Goal: Find specific page/section: Find specific page/section

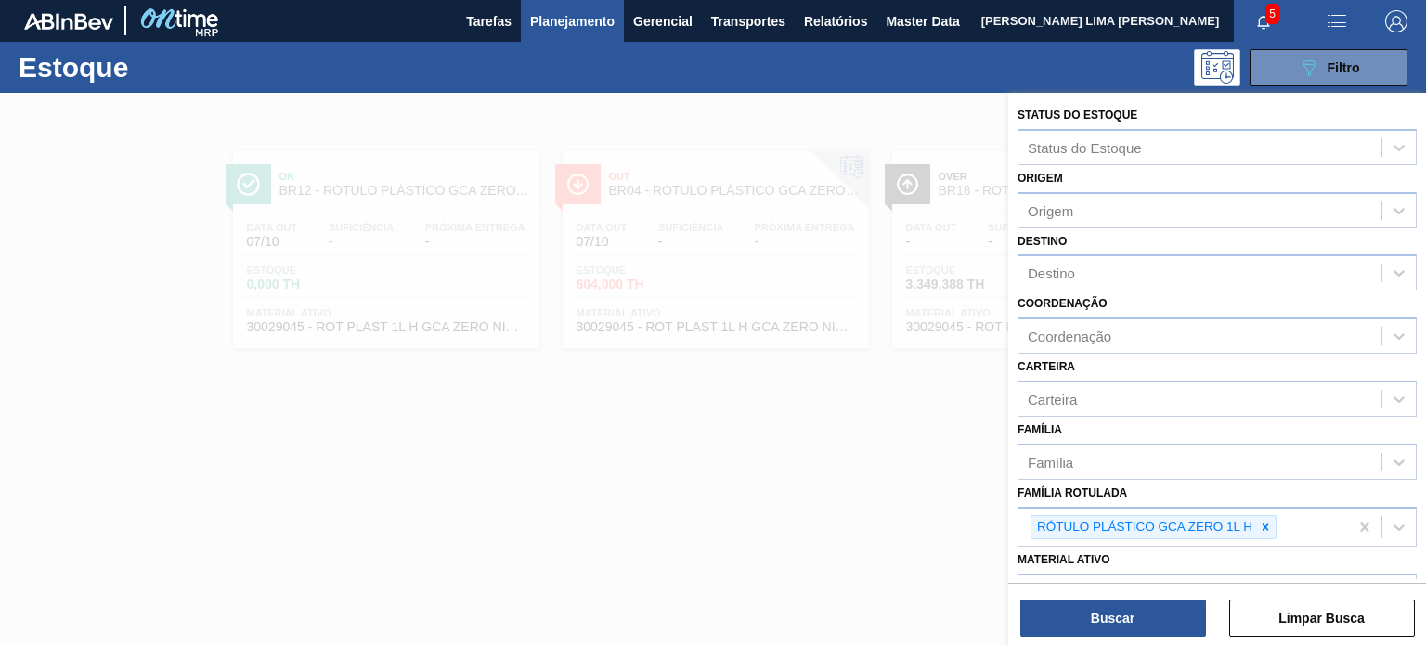
scroll to position [237, 0]
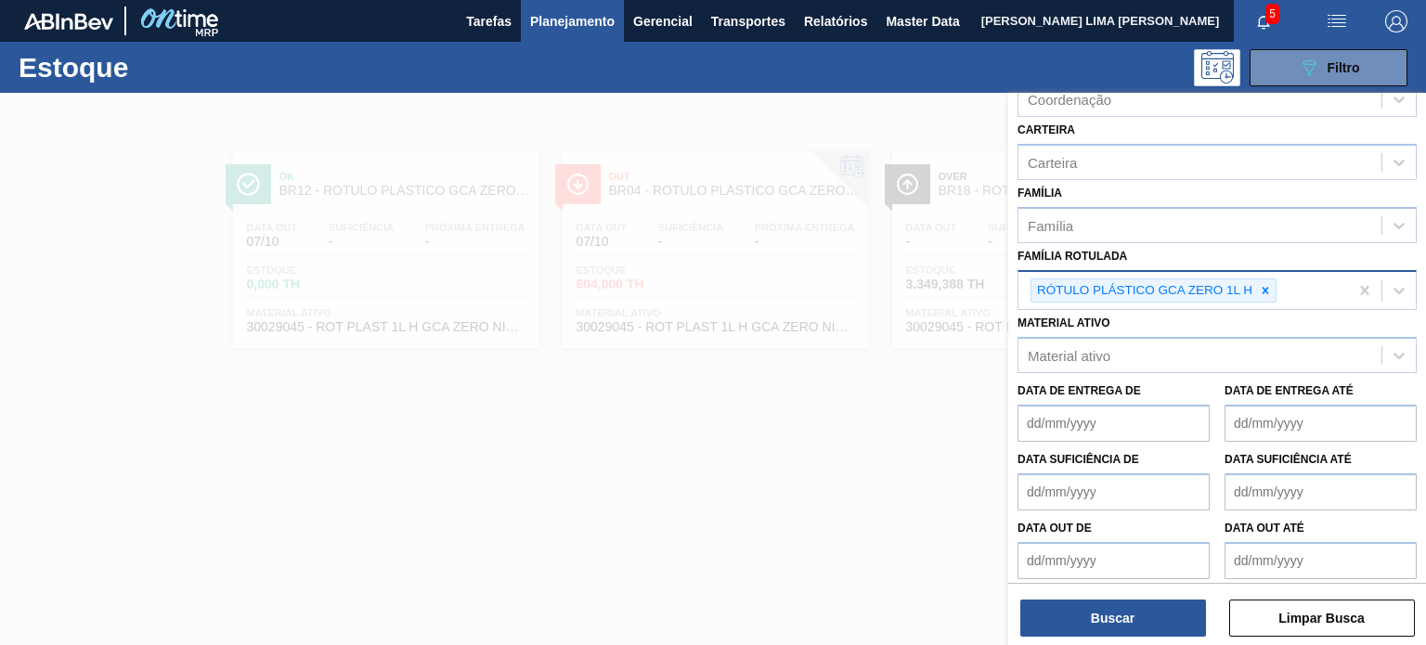
click at [1263, 292] on icon at bounding box center [1265, 290] width 13 height 13
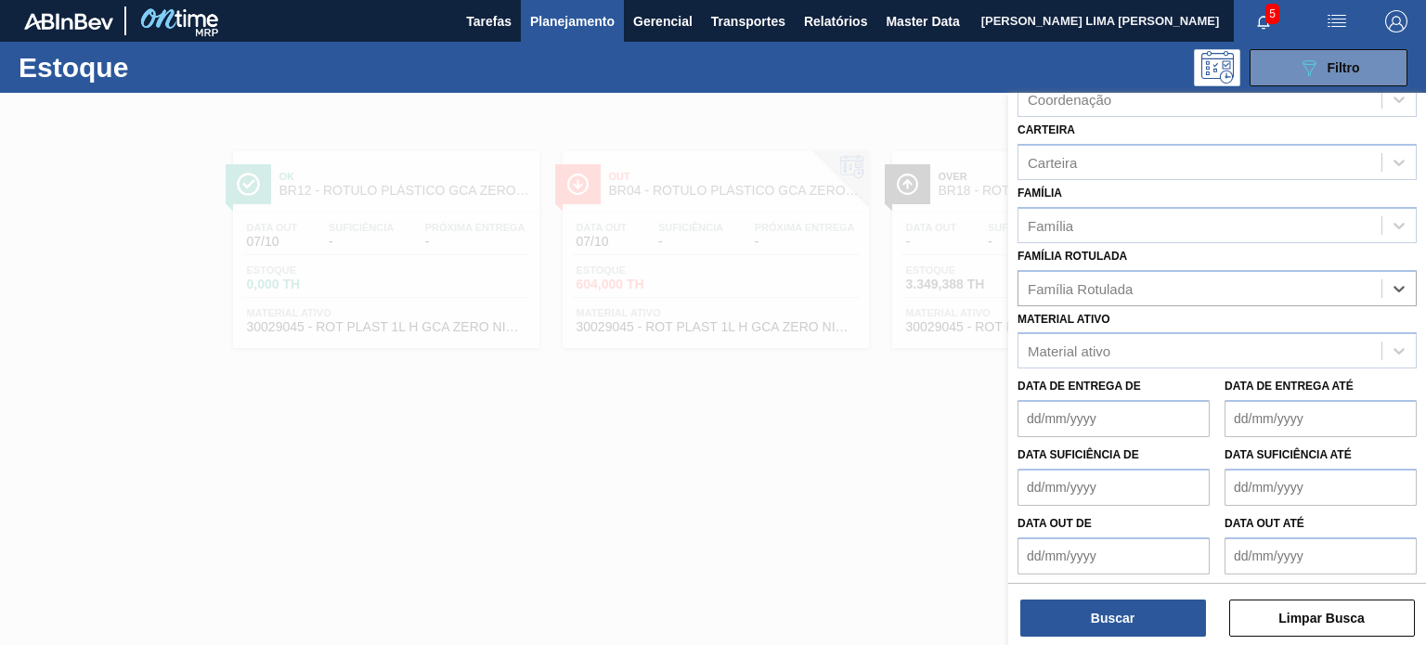
paste Rotulada "TAMPA DE ALUMÍNIO DOURADA CANPACK CDL"
type Rotulada "TAMPA DE ALUMÍNIO DOURADA CANPACK CDL"
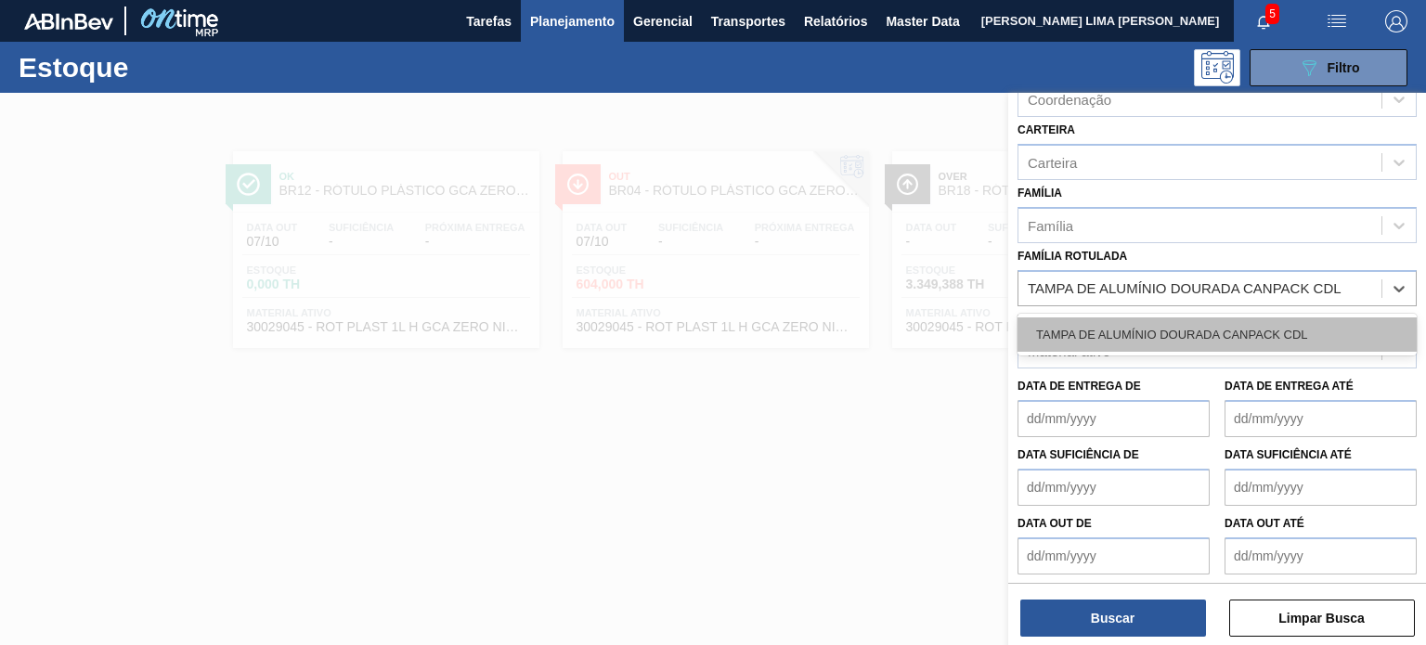
click at [1184, 326] on div "TAMPA DE ALUMÍNIO DOURADA CANPACK CDL" at bounding box center [1217, 335] width 399 height 34
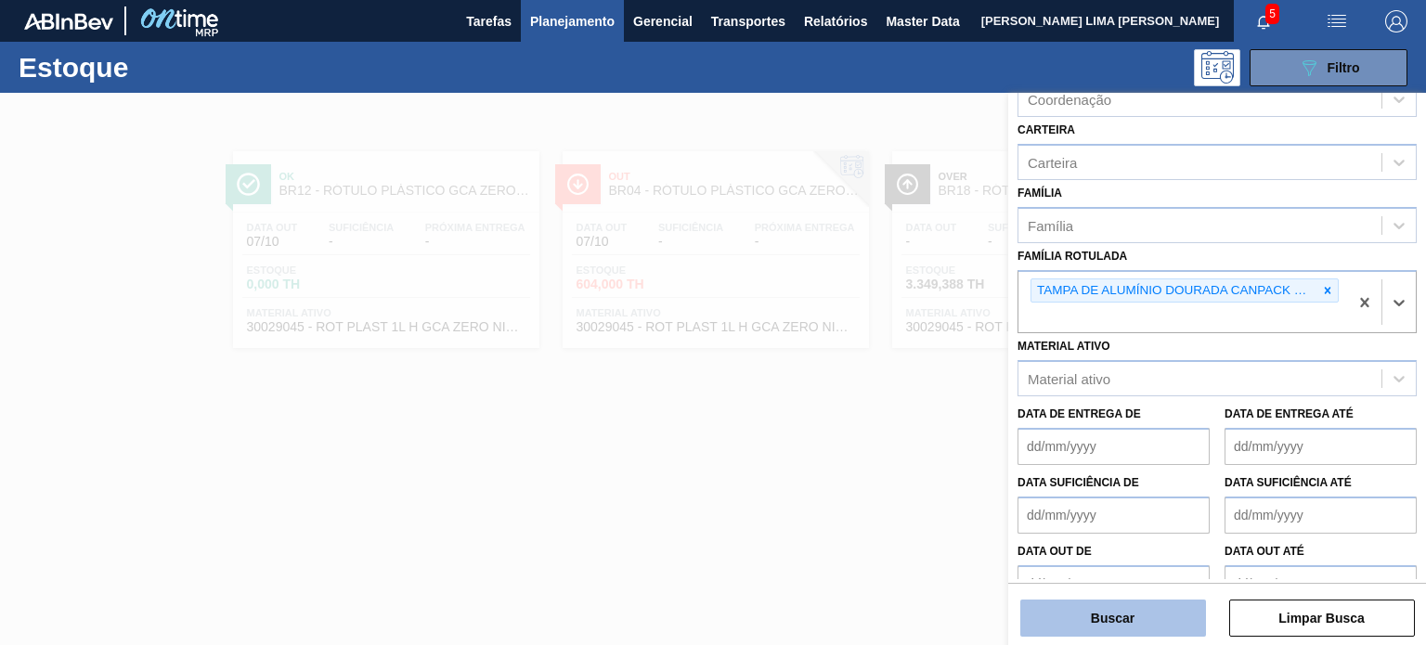
click at [1166, 604] on button "Buscar" at bounding box center [1113, 618] width 186 height 37
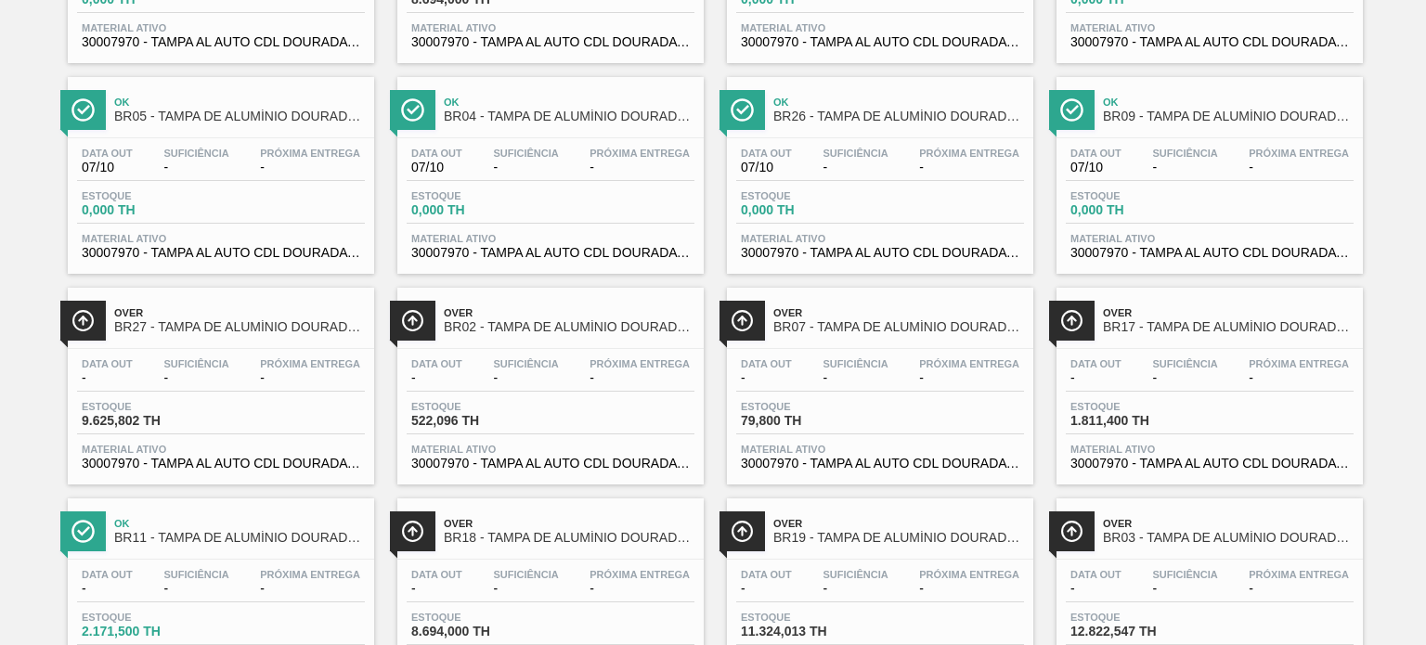
scroll to position [379, 0]
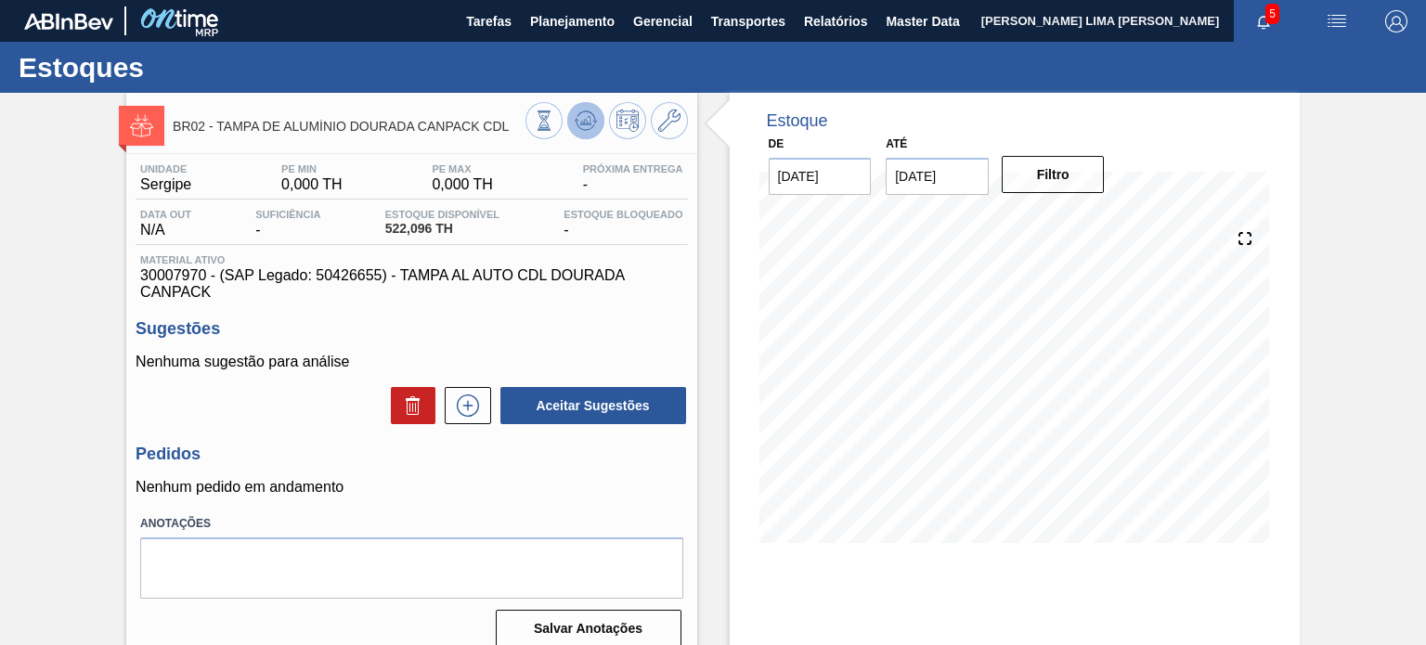
click at [589, 119] on icon at bounding box center [586, 121] width 22 height 22
